Goal: Task Accomplishment & Management: Complete application form

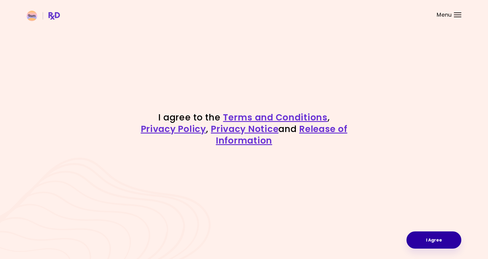
click at [446, 242] on button "I Agree" at bounding box center [434, 239] width 55 height 17
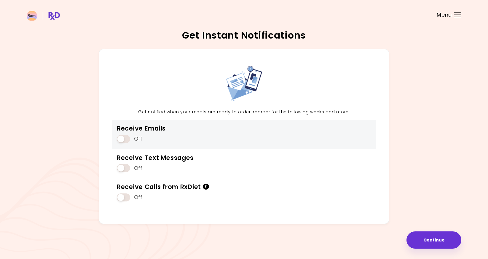
click at [128, 138] on span at bounding box center [123, 139] width 13 height 8
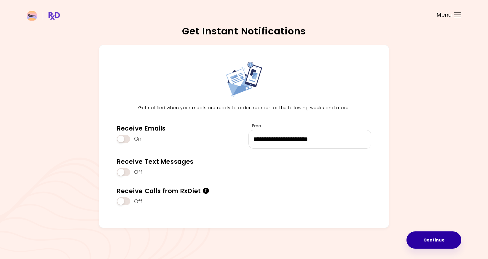
click at [441, 242] on button "Continue" at bounding box center [434, 239] width 55 height 17
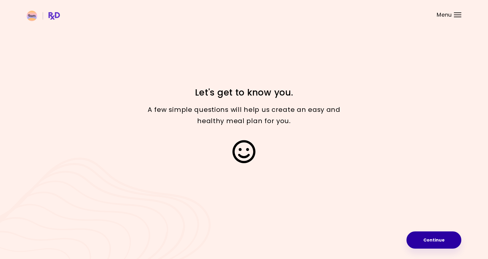
click at [425, 239] on button "Continue" at bounding box center [434, 239] width 55 height 17
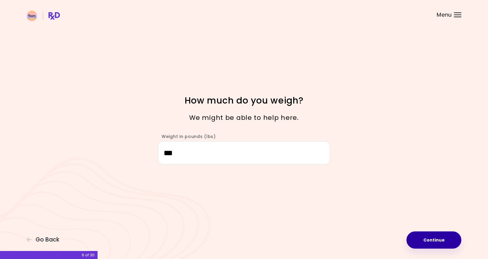
click at [429, 238] on button "Continue" at bounding box center [434, 239] width 55 height 17
select select "****"
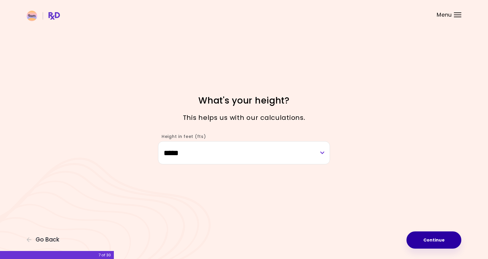
click at [436, 246] on button "Continue" at bounding box center [434, 239] width 55 height 17
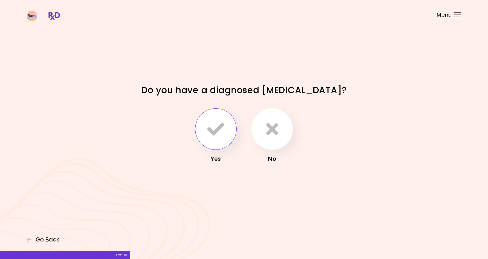
click at [223, 123] on icon "button" at bounding box center [215, 128] width 17 height 17
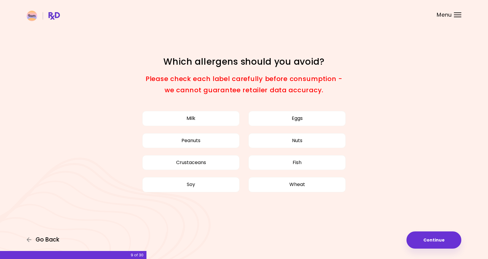
click at [50, 239] on span "Go Back" at bounding box center [48, 239] width 24 height 7
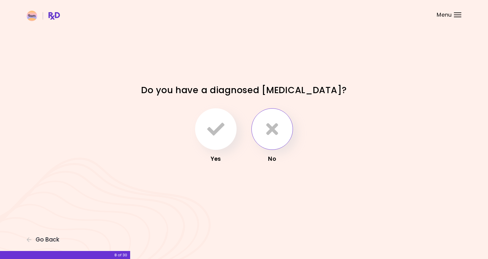
click at [282, 120] on button "button" at bounding box center [273, 129] width 42 height 42
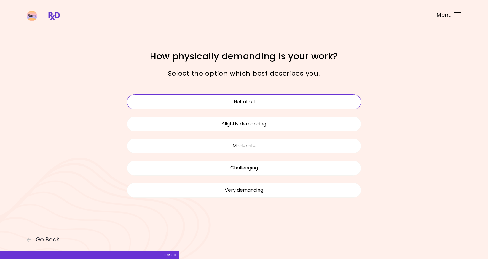
click at [298, 101] on button "Not at all" at bounding box center [244, 101] width 234 height 15
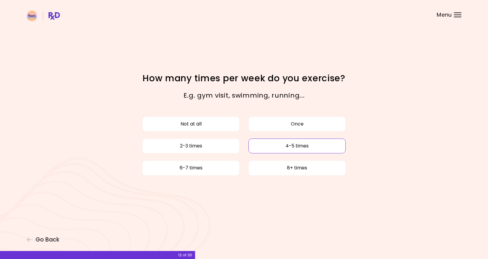
click at [265, 145] on button "4-5 times" at bounding box center [297, 146] width 97 height 15
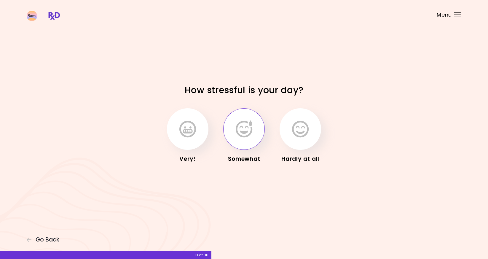
click at [254, 139] on button "button" at bounding box center [244, 129] width 42 height 42
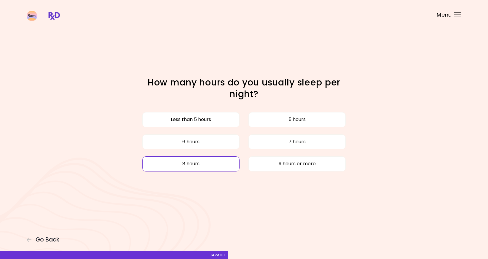
click at [225, 164] on button "8 hours" at bounding box center [190, 163] width 97 height 15
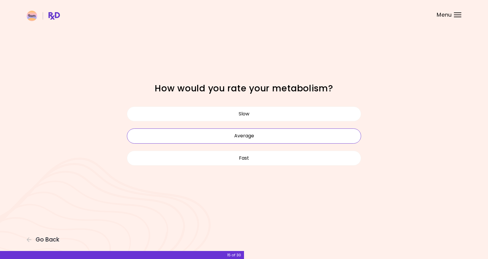
click at [243, 137] on button "Average" at bounding box center [244, 135] width 234 height 15
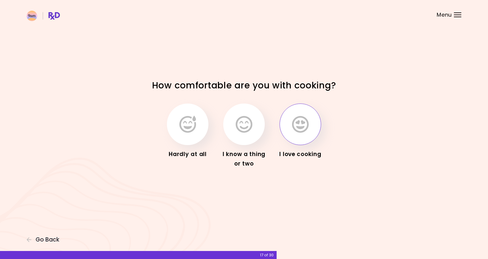
click at [295, 134] on button "button" at bounding box center [301, 125] width 42 height 42
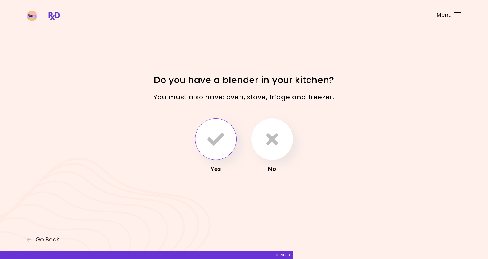
click at [225, 146] on button "button" at bounding box center [216, 139] width 42 height 42
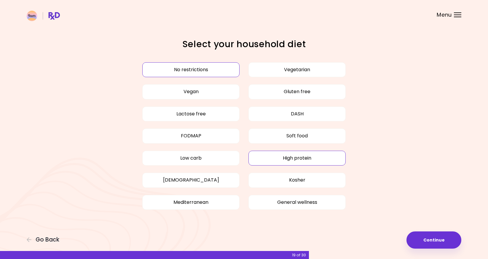
click at [269, 161] on button "High protein" at bounding box center [297, 158] width 97 height 15
click at [423, 237] on button "Continue" at bounding box center [434, 239] width 55 height 17
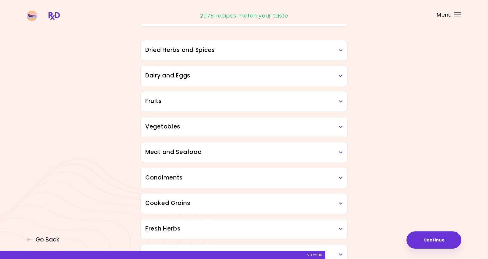
scroll to position [48, 0]
click at [304, 150] on h3 "Meat and Seafood" at bounding box center [244, 151] width 198 height 9
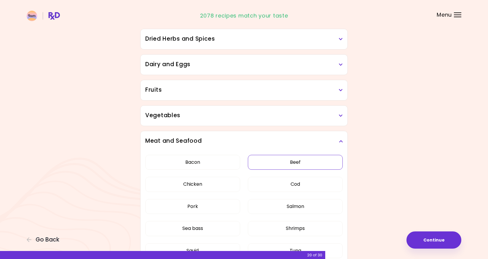
scroll to position [59, 0]
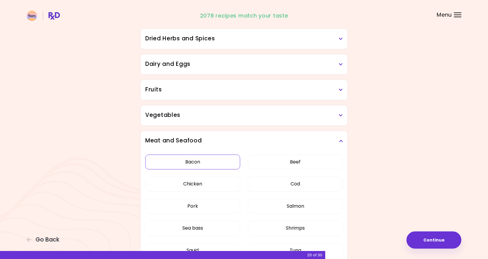
click at [215, 161] on button "Bacon" at bounding box center [192, 162] width 95 height 15
click at [222, 181] on button "Chicken" at bounding box center [192, 184] width 95 height 15
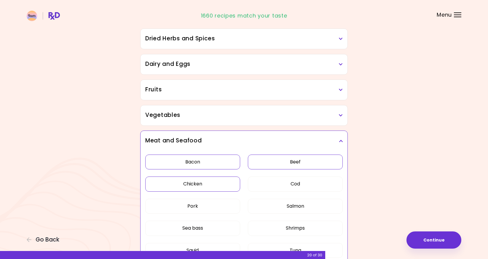
click at [284, 156] on button "Beef" at bounding box center [295, 162] width 95 height 15
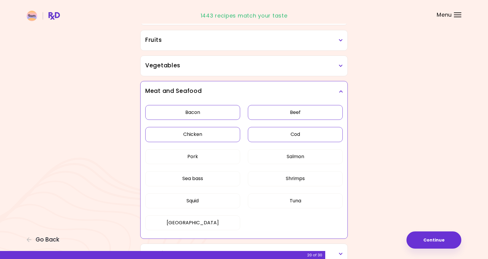
scroll to position [111, 0]
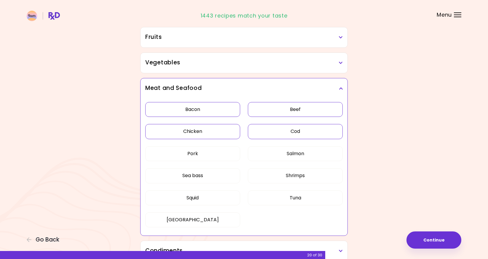
click at [274, 138] on button "Cod" at bounding box center [295, 131] width 95 height 15
click at [218, 158] on button "Pork" at bounding box center [192, 153] width 95 height 15
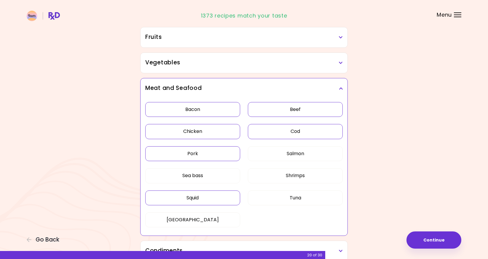
click at [218, 196] on button "Squid" at bounding box center [192, 197] width 95 height 15
click at [208, 217] on button "[GEOGRAPHIC_DATA]" at bounding box center [192, 219] width 95 height 15
click at [422, 242] on button "Continue" at bounding box center [434, 239] width 55 height 17
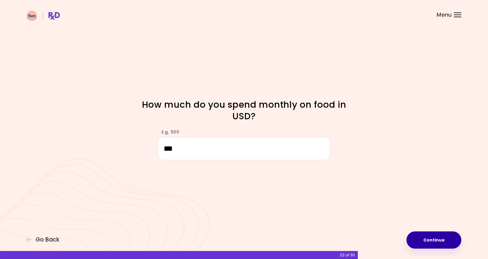
type input "***"
click at [433, 243] on button "Continue" at bounding box center [434, 239] width 55 height 17
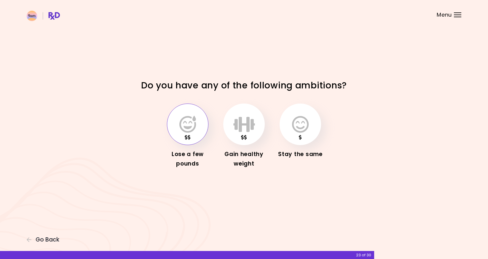
click at [185, 119] on icon "button" at bounding box center [188, 124] width 17 height 17
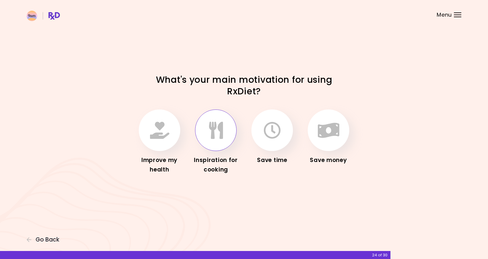
click at [217, 140] on button "button" at bounding box center [216, 130] width 42 height 42
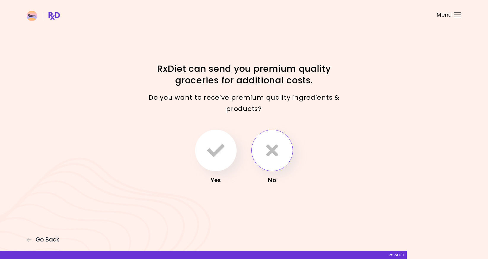
click at [276, 148] on icon "button" at bounding box center [272, 150] width 12 height 17
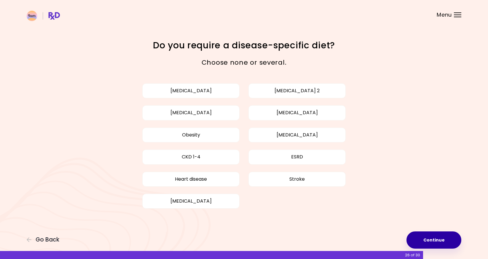
click at [437, 239] on button "Continue" at bounding box center [434, 239] width 55 height 17
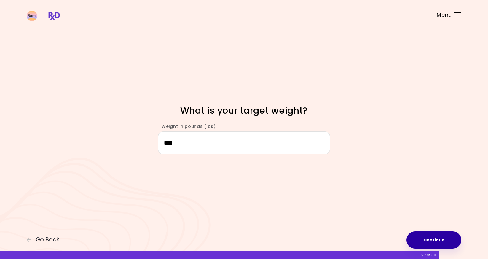
type input "***"
click at [433, 242] on button "Continue" at bounding box center [434, 239] width 55 height 17
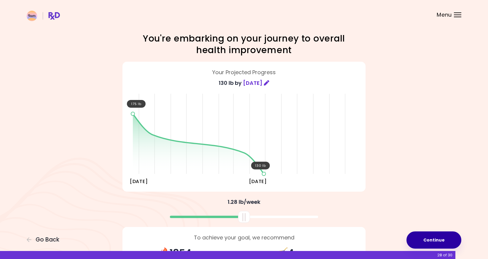
click at [418, 243] on button "Continue" at bounding box center [434, 239] width 55 height 17
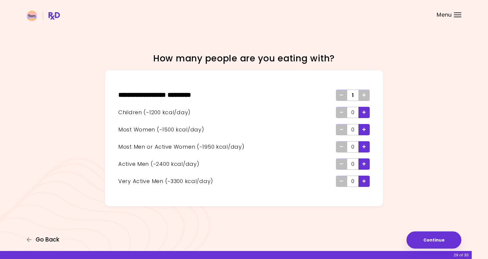
click at [36, 240] on span "Go Back" at bounding box center [48, 239] width 24 height 7
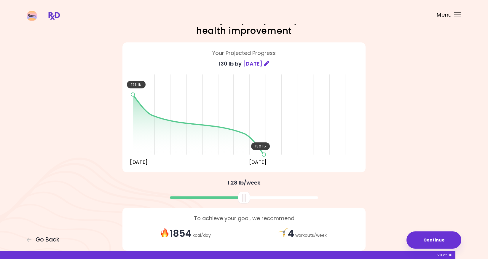
scroll to position [48, 0]
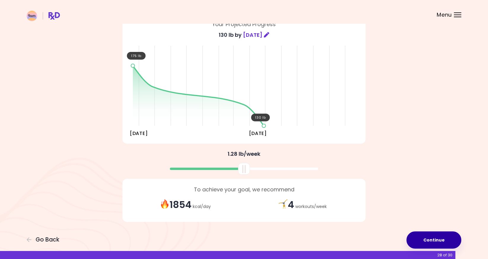
click at [431, 242] on button "Continue" at bounding box center [434, 239] width 55 height 17
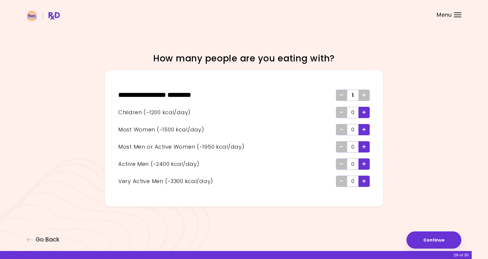
click at [365, 148] on icon "Add - Man or Active Woman" at bounding box center [365, 147] width 4 height 4
click at [428, 243] on button "Continue" at bounding box center [434, 239] width 55 height 17
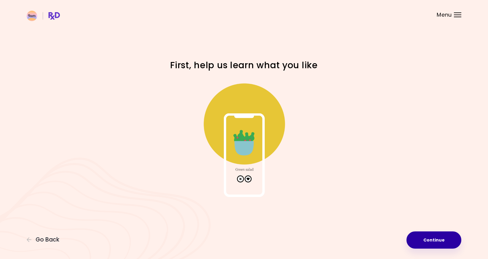
click at [428, 236] on button "Continue" at bounding box center [434, 239] width 55 height 17
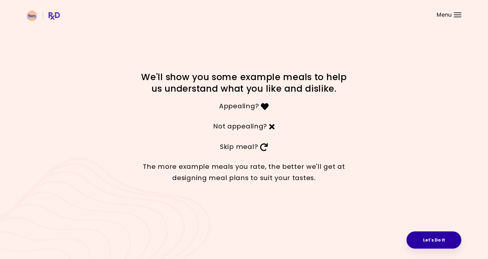
click at [417, 241] on button "Let's Do It" at bounding box center [434, 239] width 55 height 17
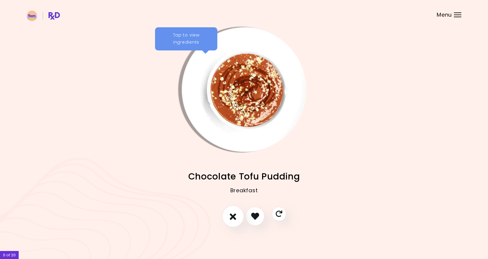
click at [231, 217] on icon "I don't like this recipe" at bounding box center [233, 216] width 7 height 9
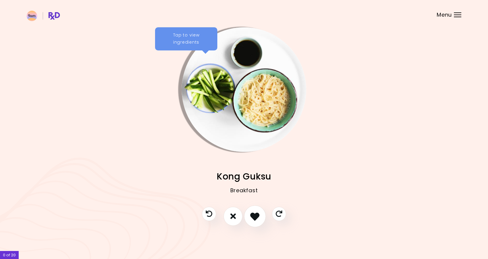
click at [260, 218] on button "I like this recipe" at bounding box center [255, 216] width 22 height 22
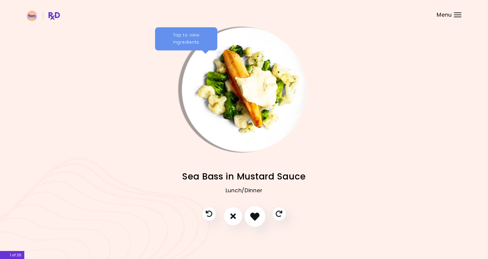
click at [258, 218] on icon "I like this recipe" at bounding box center [254, 216] width 9 height 9
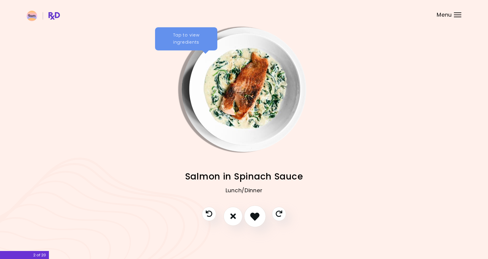
click at [256, 216] on icon "I like this recipe" at bounding box center [254, 216] width 9 height 9
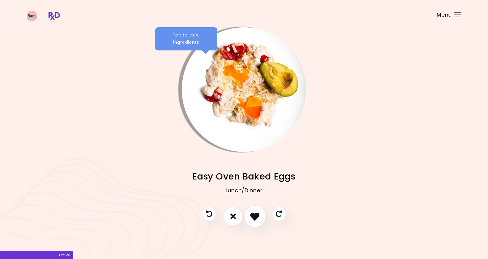
click at [256, 216] on icon "I like this recipe" at bounding box center [254, 216] width 9 height 9
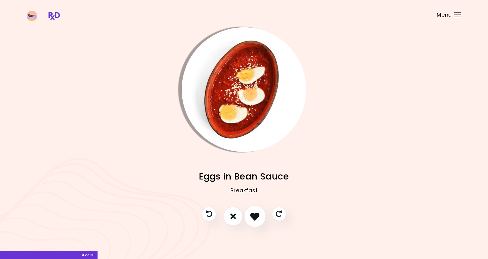
click at [256, 216] on icon "I like this recipe" at bounding box center [254, 216] width 9 height 9
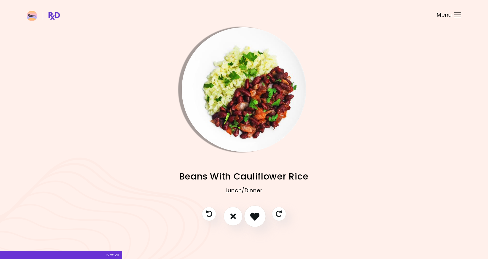
click at [256, 216] on icon "I like this recipe" at bounding box center [254, 216] width 9 height 9
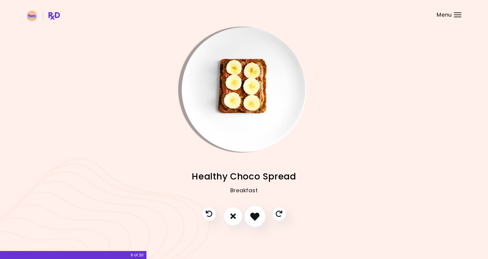
click at [256, 216] on icon "I like this recipe" at bounding box center [254, 216] width 9 height 9
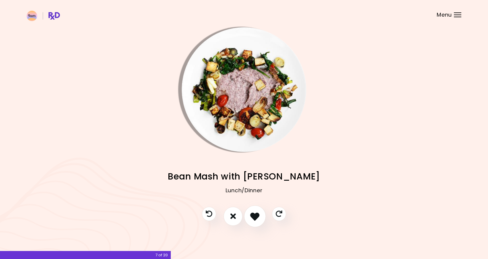
click at [256, 216] on icon "I like this recipe" at bounding box center [254, 216] width 9 height 9
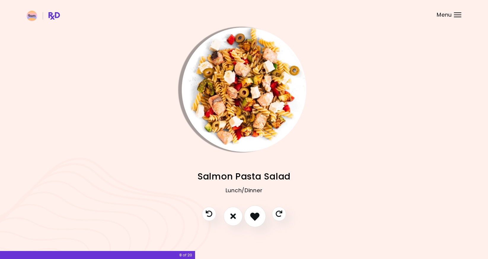
click at [256, 216] on icon "I like this recipe" at bounding box center [254, 216] width 9 height 9
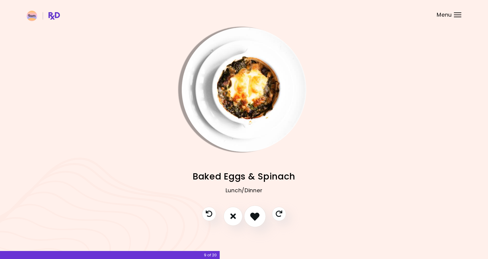
click at [256, 216] on icon "I like this recipe" at bounding box center [254, 216] width 9 height 9
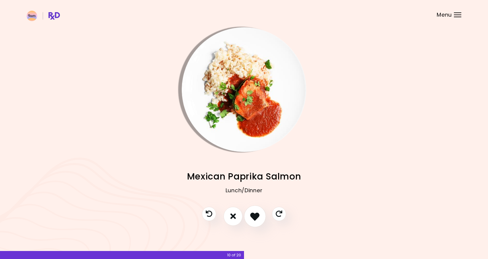
click at [256, 216] on icon "I like this recipe" at bounding box center [254, 216] width 9 height 9
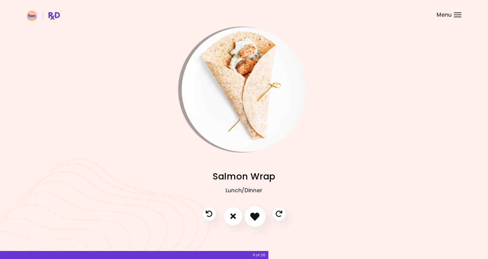
click at [256, 216] on icon "I like this recipe" at bounding box center [254, 216] width 9 height 9
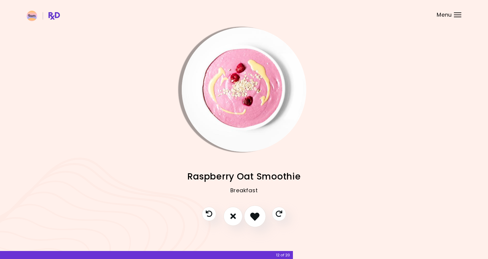
click at [256, 216] on icon "I like this recipe" at bounding box center [254, 216] width 9 height 9
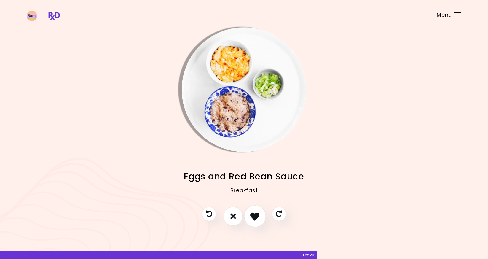
click at [256, 216] on icon "I like this recipe" at bounding box center [254, 216] width 9 height 9
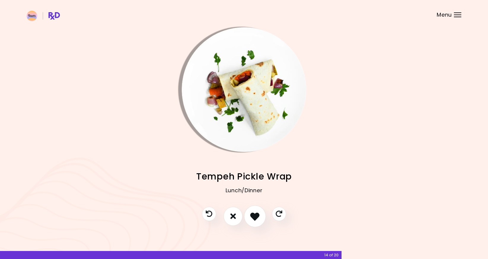
click at [256, 216] on icon "I like this recipe" at bounding box center [254, 216] width 9 height 9
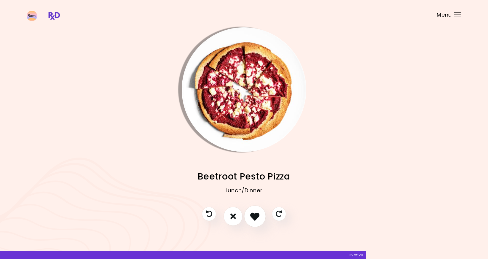
click at [256, 216] on icon "I like this recipe" at bounding box center [254, 216] width 9 height 9
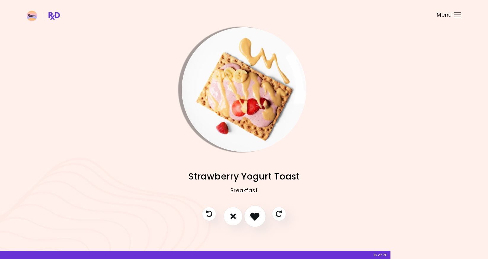
click at [256, 216] on icon "I like this recipe" at bounding box center [254, 216] width 9 height 9
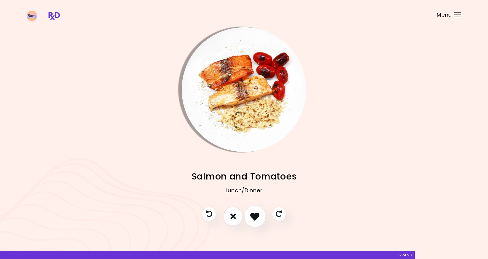
click at [256, 216] on icon "I like this recipe" at bounding box center [254, 216] width 9 height 9
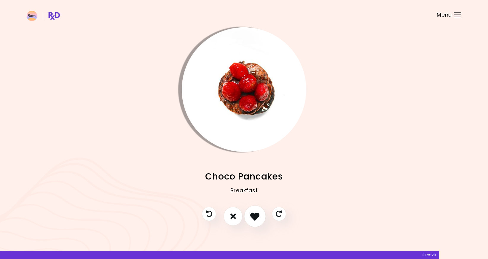
click at [256, 216] on icon "I like this recipe" at bounding box center [254, 216] width 9 height 9
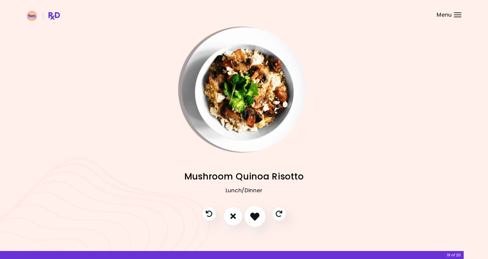
click at [256, 216] on icon "I like this recipe" at bounding box center [254, 216] width 9 height 9
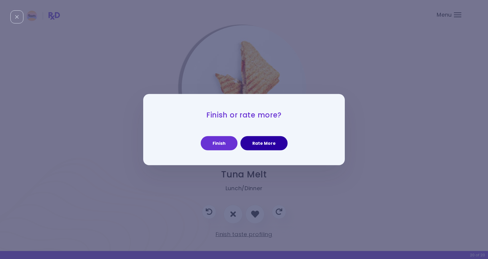
click at [254, 150] on button "Rate More" at bounding box center [264, 143] width 47 height 14
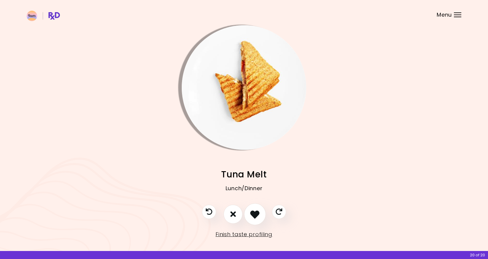
click at [255, 215] on icon "I like this recipe" at bounding box center [254, 213] width 9 height 9
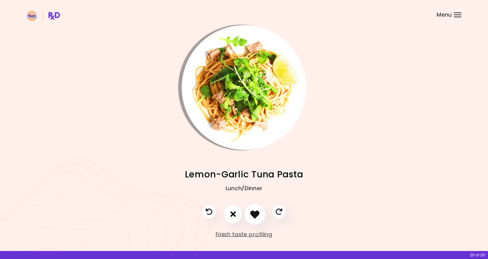
click at [255, 215] on icon "I like this recipe" at bounding box center [254, 213] width 9 height 9
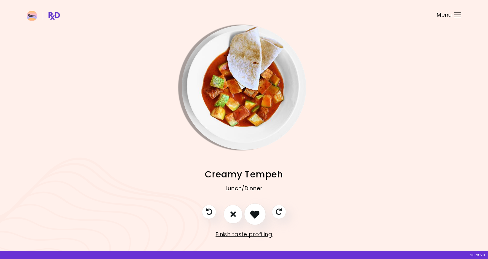
click at [255, 215] on icon "I like this recipe" at bounding box center [254, 213] width 9 height 9
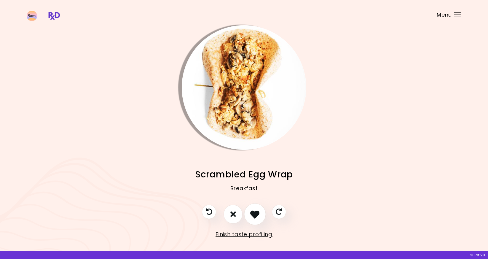
click at [255, 215] on icon "I like this recipe" at bounding box center [254, 213] width 9 height 9
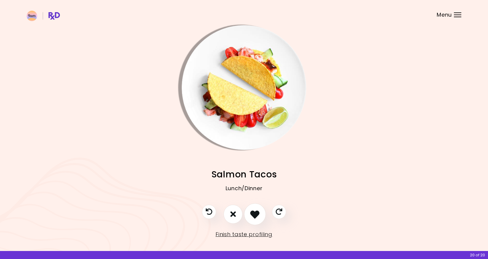
click at [255, 215] on icon "I like this recipe" at bounding box center [254, 213] width 9 height 9
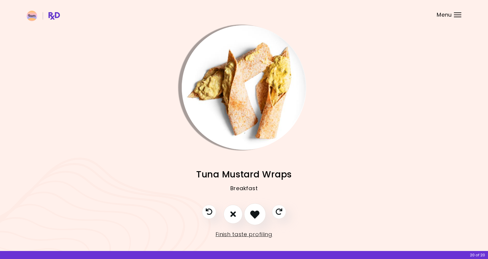
click at [255, 215] on icon "I like this recipe" at bounding box center [254, 213] width 9 height 9
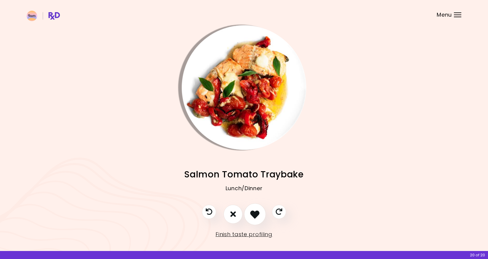
click at [255, 215] on icon "I like this recipe" at bounding box center [254, 213] width 9 height 9
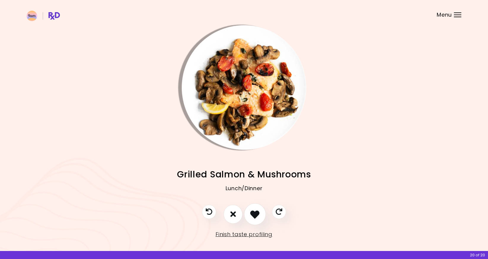
click at [255, 215] on icon "I like this recipe" at bounding box center [254, 213] width 9 height 9
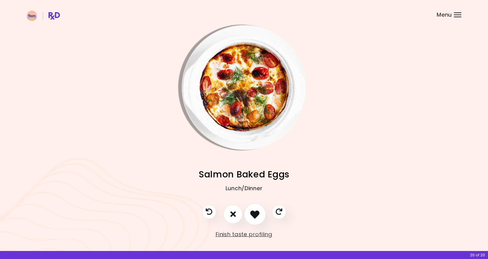
click at [255, 215] on icon "I like this recipe" at bounding box center [254, 213] width 9 height 9
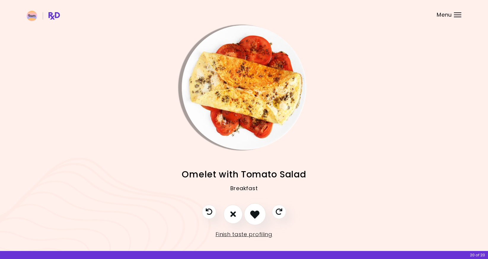
click at [255, 215] on icon "I like this recipe" at bounding box center [254, 213] width 9 height 9
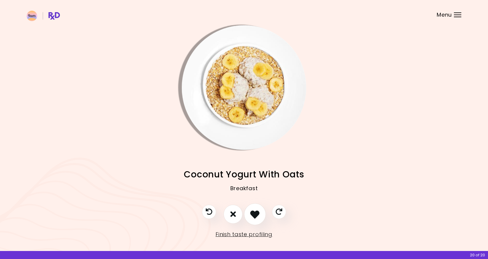
click at [255, 215] on icon "I like this recipe" at bounding box center [254, 213] width 9 height 9
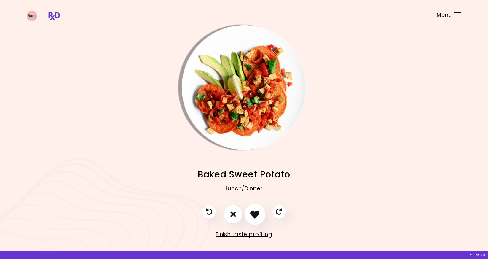
click at [255, 215] on icon "I like this recipe" at bounding box center [254, 213] width 9 height 9
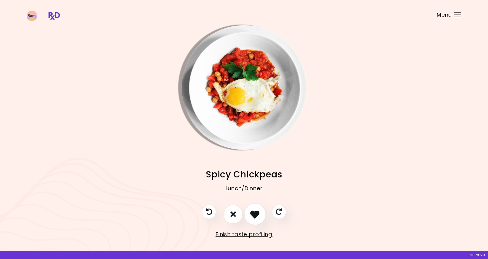
click at [255, 215] on icon "I like this recipe" at bounding box center [254, 213] width 9 height 9
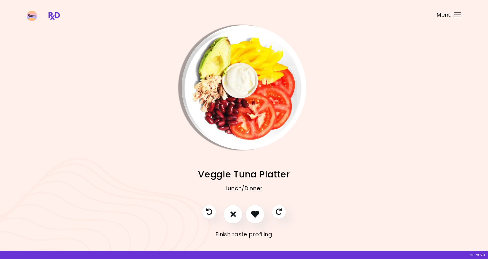
click at [252, 235] on link "Finish taste profiling" at bounding box center [244, 234] width 57 height 9
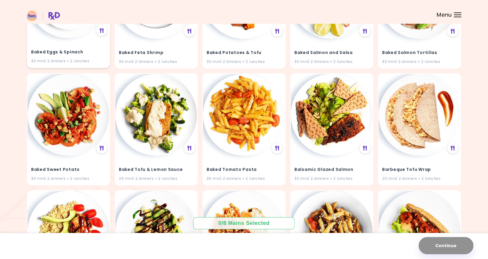
scroll to position [363, 0]
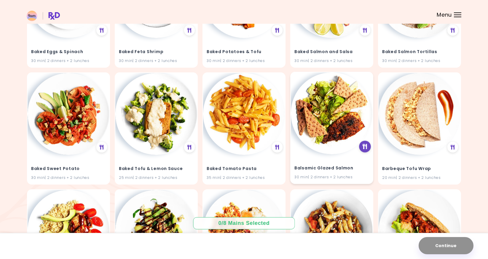
click at [366, 147] on icon at bounding box center [365, 146] width 4 height 5
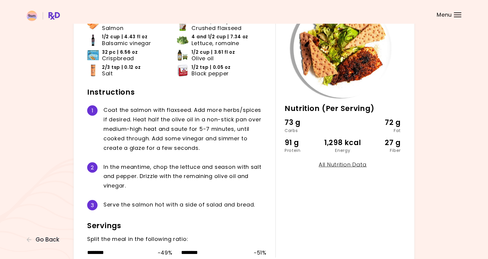
scroll to position [101, 0]
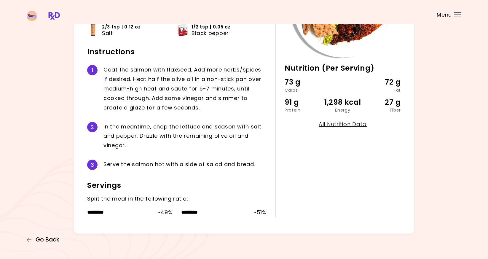
click at [50, 237] on span "Go Back" at bounding box center [48, 239] width 24 height 7
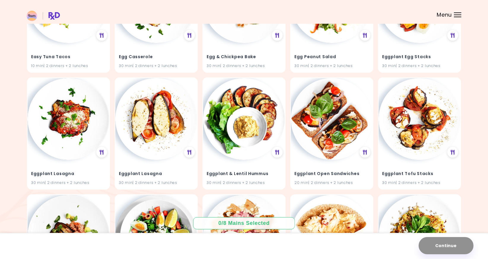
scroll to position [3063, 0]
